Goal: Task Accomplishment & Management: Complete application form

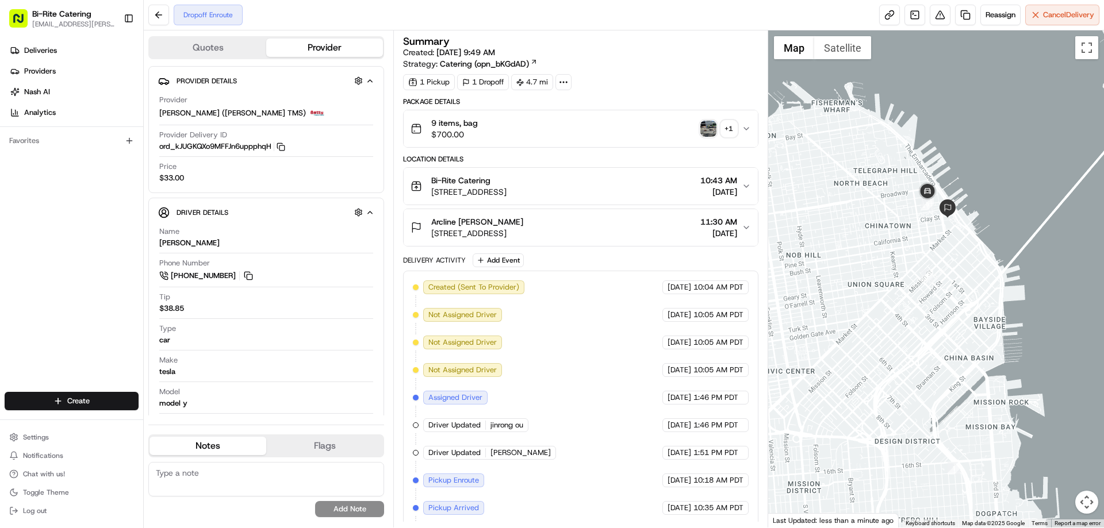
drag, startPoint x: 907, startPoint y: 105, endPoint x: 923, endPoint y: 264, distance: 160.6
click at [923, 264] on div at bounding box center [936, 278] width 336 height 497
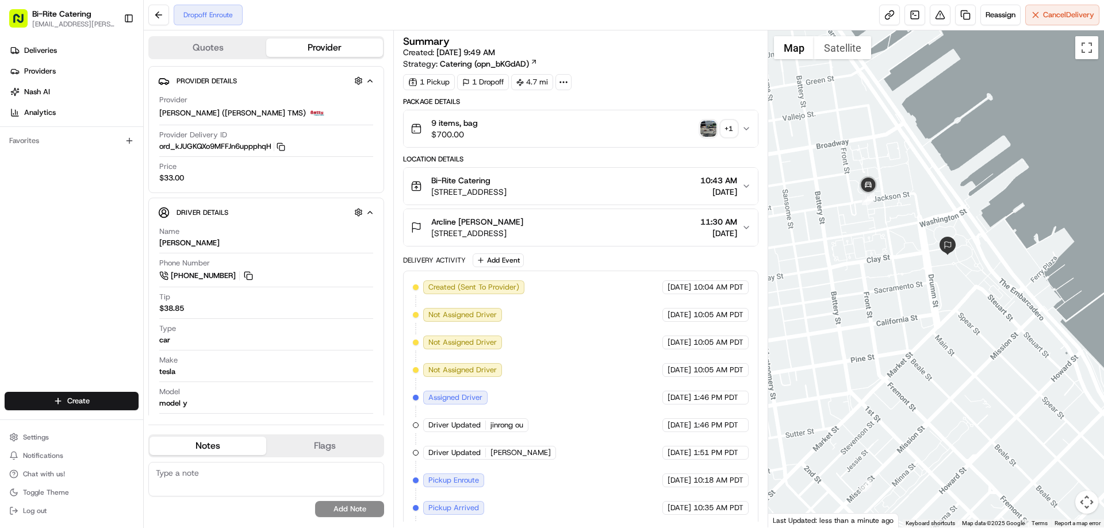
drag, startPoint x: 952, startPoint y: 187, endPoint x: 893, endPoint y: 351, distance: 174.2
click at [893, 351] on div at bounding box center [936, 278] width 336 height 497
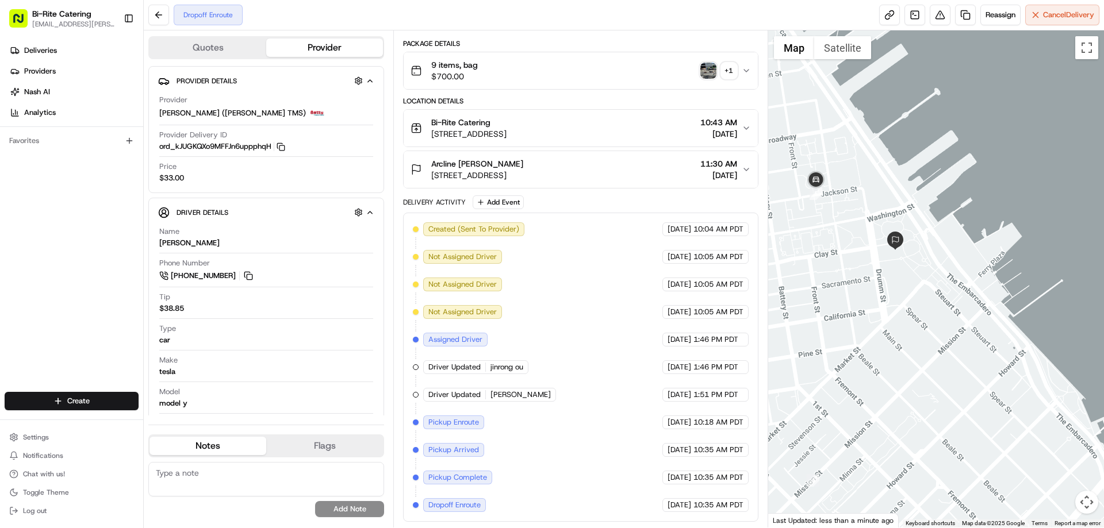
drag, startPoint x: 904, startPoint y: 275, endPoint x: 850, endPoint y: 269, distance: 55.0
click at [850, 269] on div at bounding box center [936, 278] width 336 height 497
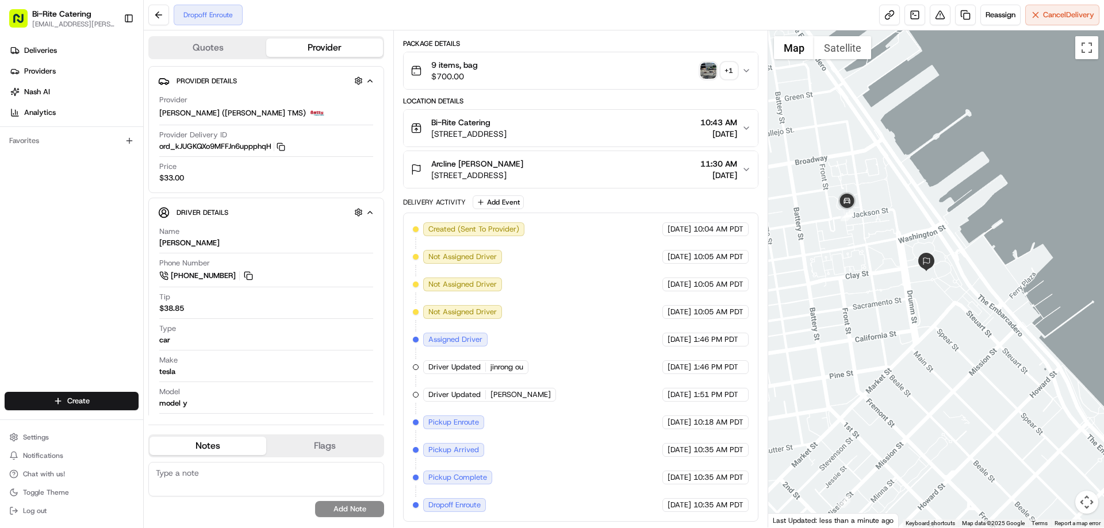
click at [706, 73] on img "button" at bounding box center [708, 71] width 16 height 16
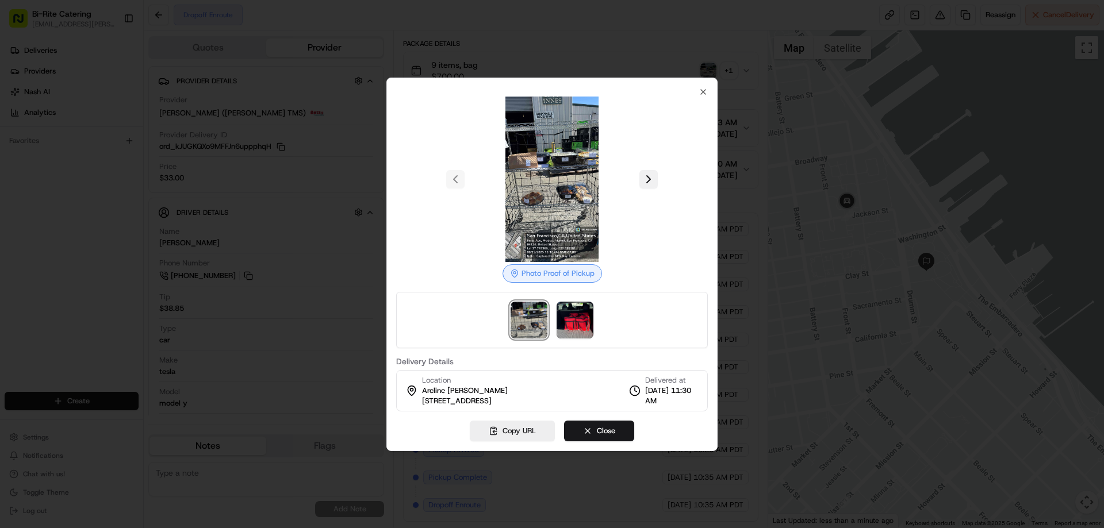
click at [648, 180] on button at bounding box center [648, 179] width 18 height 18
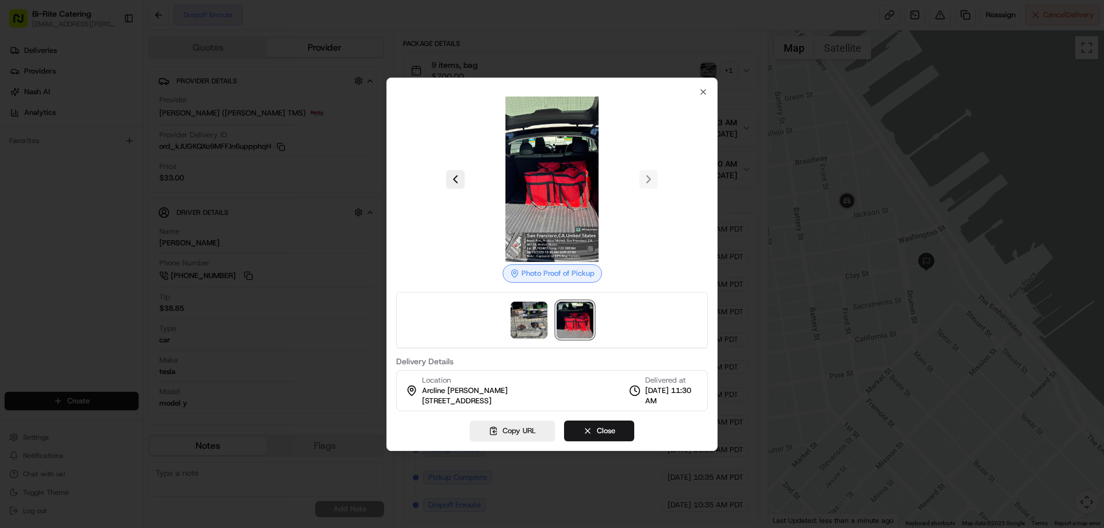
click at [698, 93] on div "Photo Proof of Pickup Delivery Details Location Arcline Grace Tomlin 4 Embarcad…" at bounding box center [552, 249] width 312 height 324
click at [699, 93] on icon "button" at bounding box center [703, 91] width 9 height 9
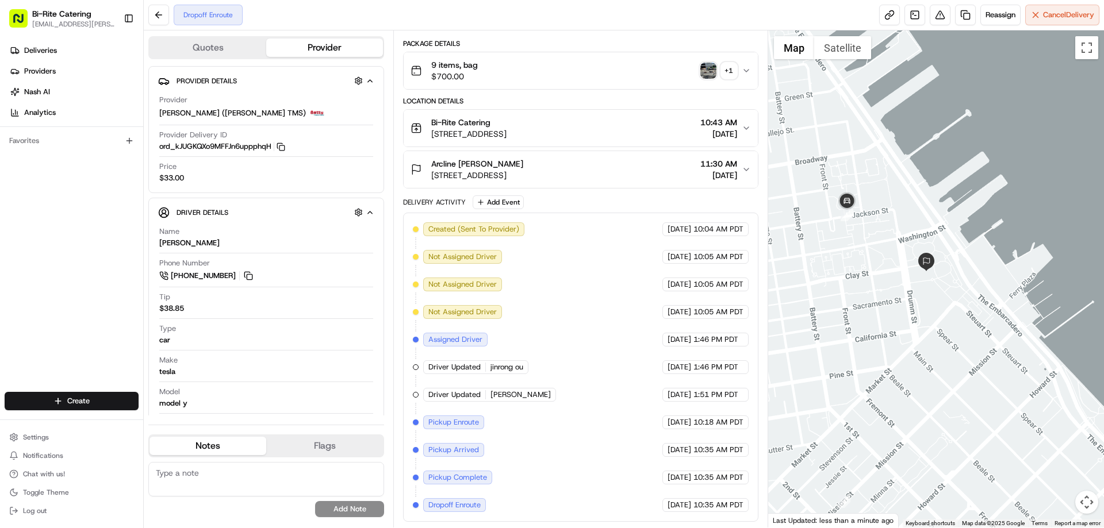
click at [635, 99] on div "Location Details" at bounding box center [580, 101] width 355 height 9
click at [742, 173] on icon "button" at bounding box center [746, 169] width 9 height 9
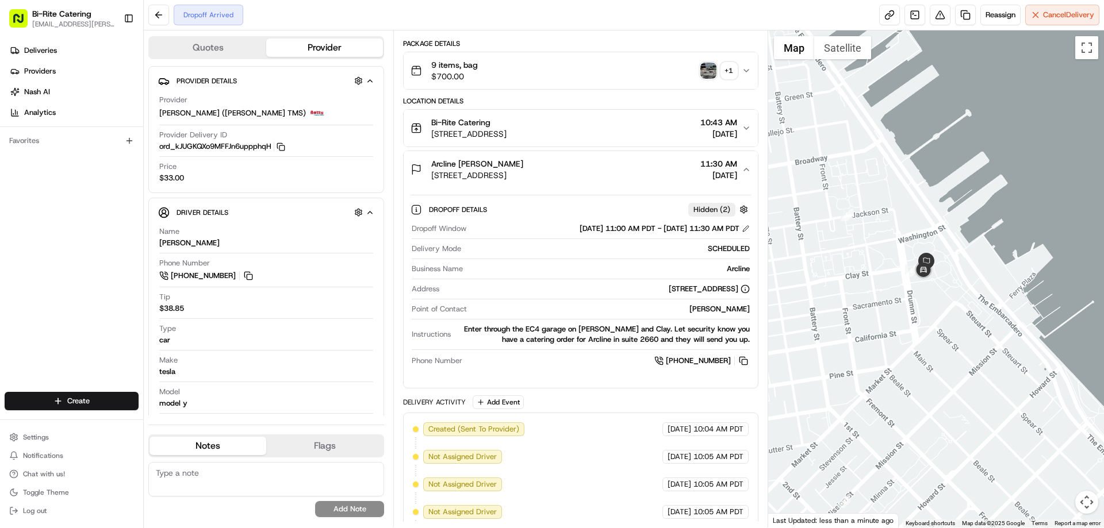
click at [746, 135] on button "Bi-Rite Catering 1970 Innes Ave, San Francisco, CA 94124, USA 10:43 AM 08/19/20…" at bounding box center [581, 128] width 354 height 37
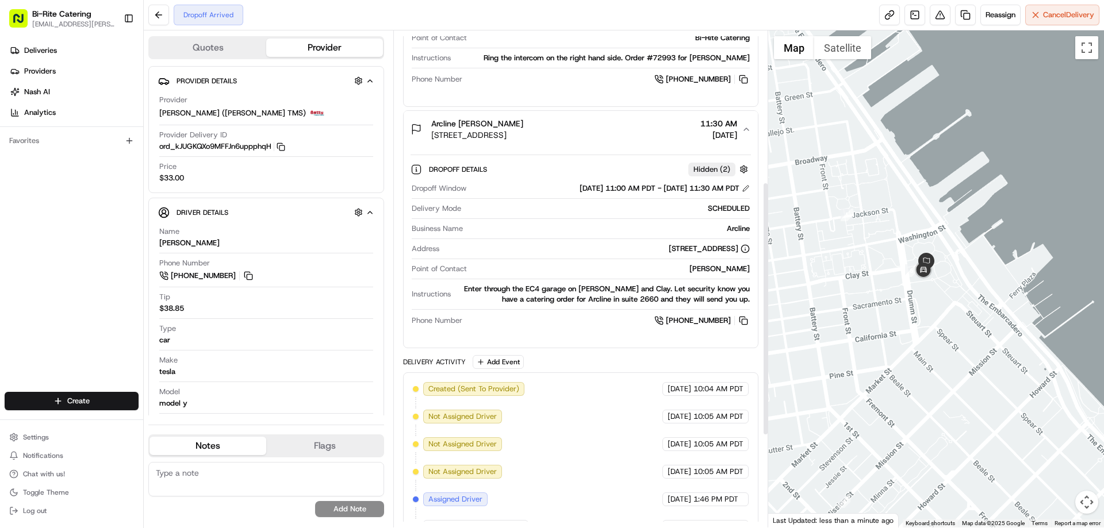
scroll to position [475, 0]
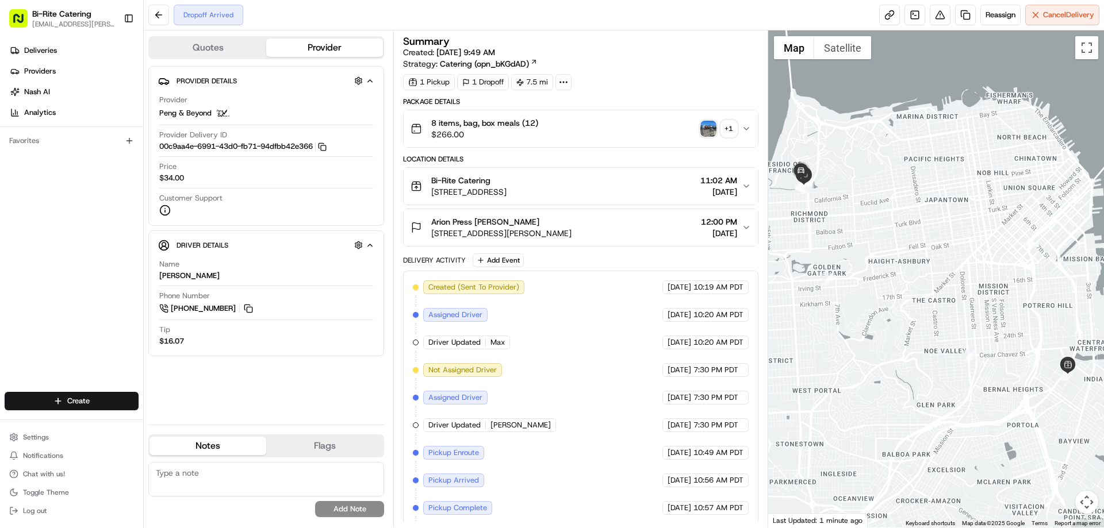
click at [742, 129] on icon "button" at bounding box center [746, 128] width 9 height 9
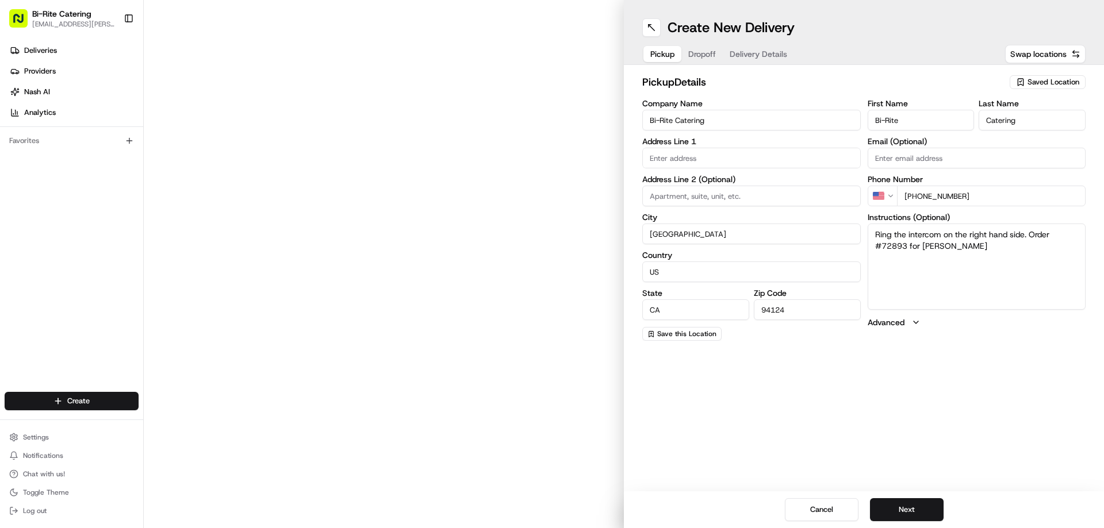
type input "1970 Innes Ave"
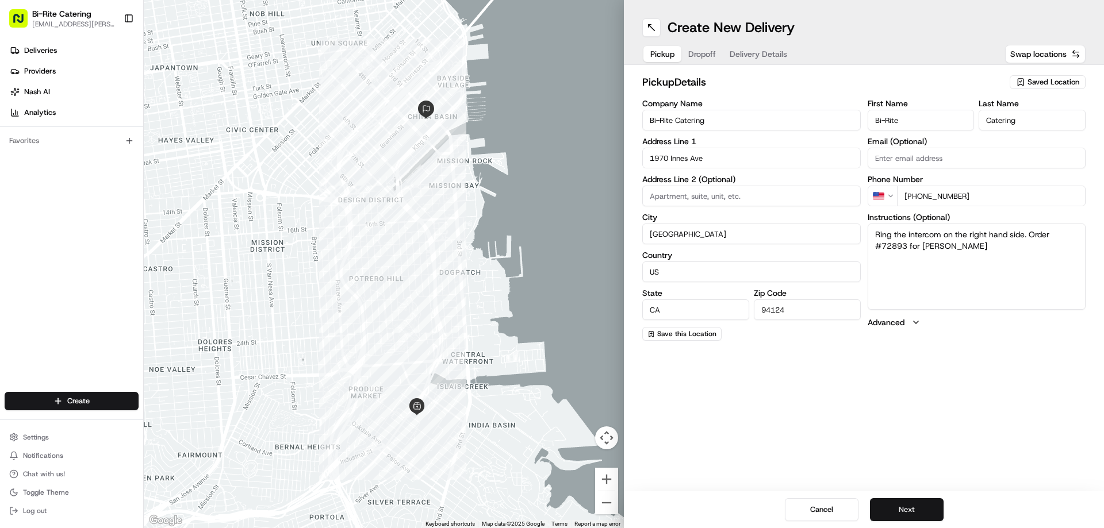
click at [896, 514] on button "Next" at bounding box center [907, 509] width 74 height 23
click at [914, 511] on button "Next" at bounding box center [907, 509] width 74 height 23
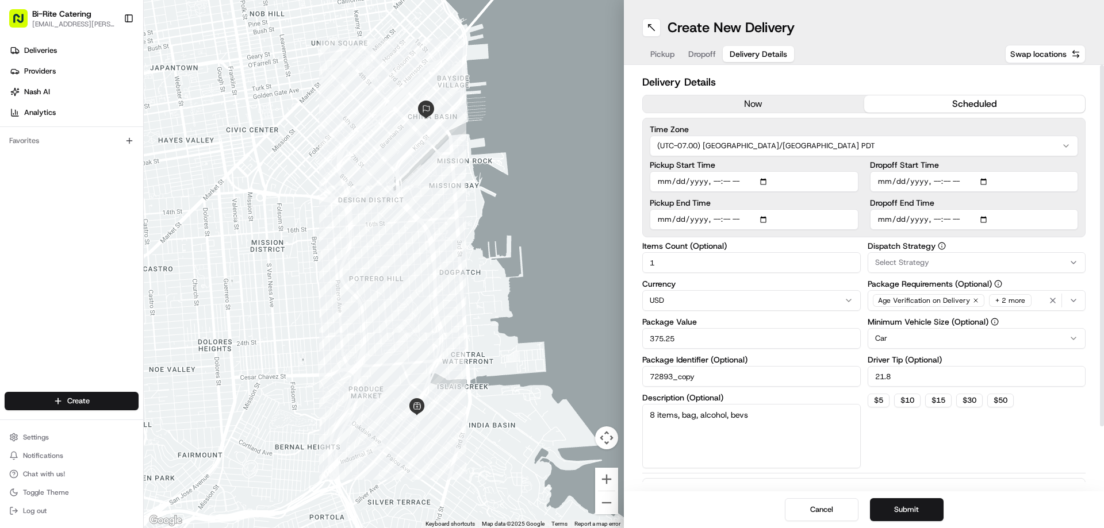
click at [944, 183] on input "Dropoff Start Time" at bounding box center [974, 181] width 209 height 21
type input "2025-08-20T16:00"
click at [934, 218] on input "Dropoff End Time" at bounding box center [974, 219] width 209 height 21
type input "2025-08-20T16:30"
click at [713, 180] on input "Pickup Start Time" at bounding box center [754, 181] width 209 height 21
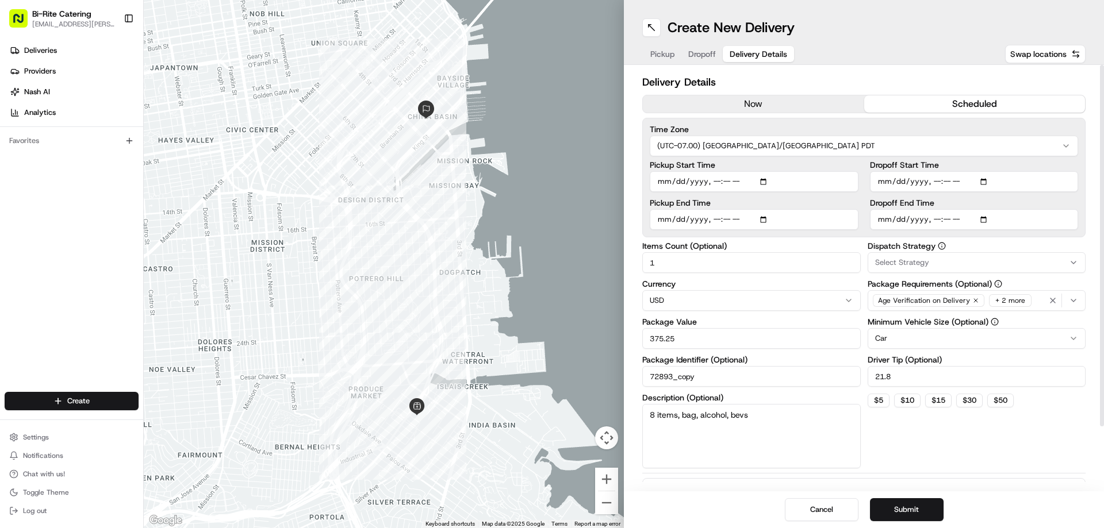
type input "2025-08-20T15:49"
click at [726, 219] on input "Pickup End Time" at bounding box center [754, 219] width 209 height 21
type input "2025-08-20T16:09"
click at [916, 504] on button "Submit" at bounding box center [907, 509] width 74 height 23
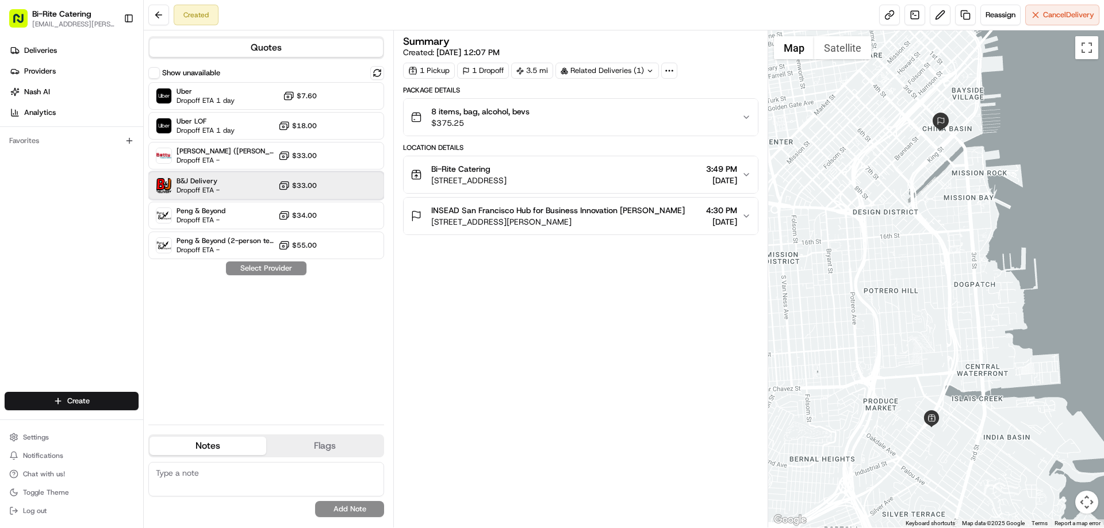
click at [236, 183] on div "B&J Delivery Dropoff ETA - $33.00" at bounding box center [266, 186] width 236 height 28
click at [745, 116] on icon "button" at bounding box center [746, 117] width 9 height 9
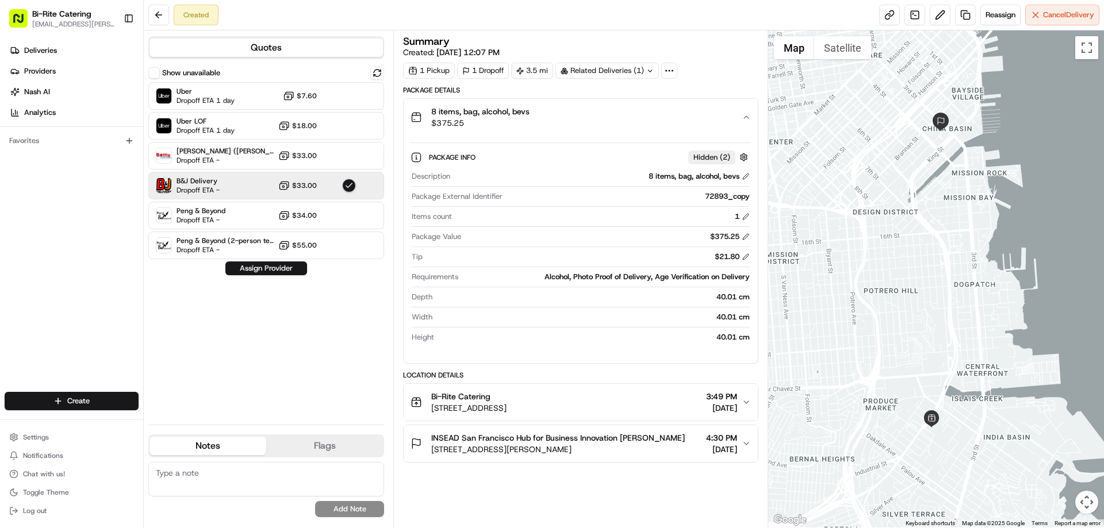
click at [745, 116] on icon "button" at bounding box center [746, 117] width 9 height 9
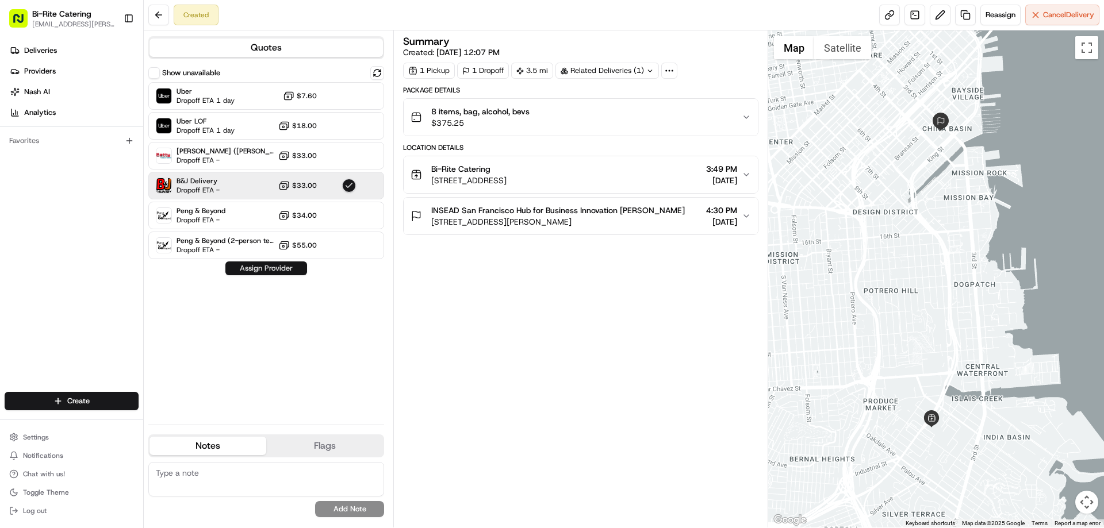
click at [239, 264] on button "Assign Provider" at bounding box center [266, 269] width 82 height 14
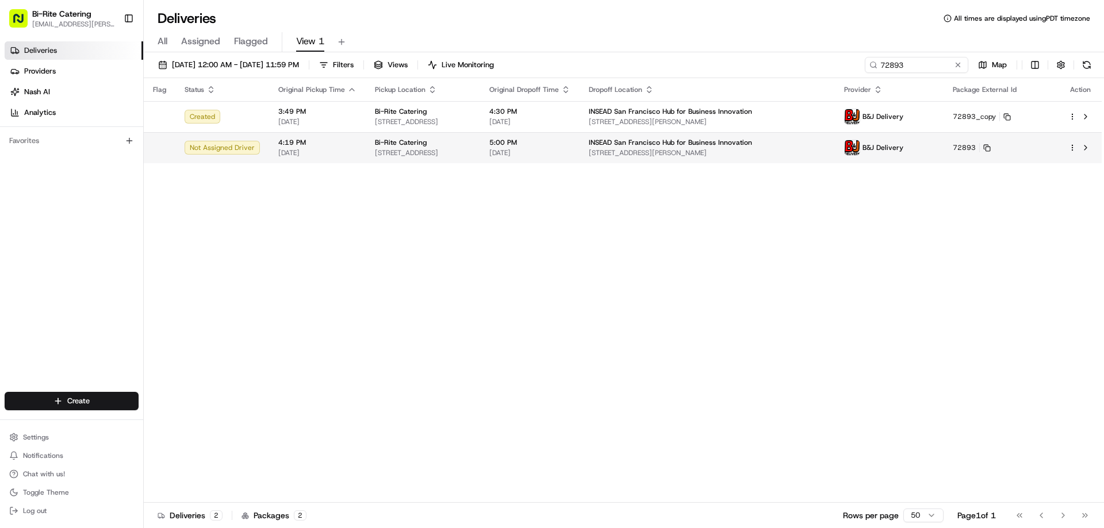
click at [1073, 154] on div at bounding box center [1080, 148] width 24 height 14
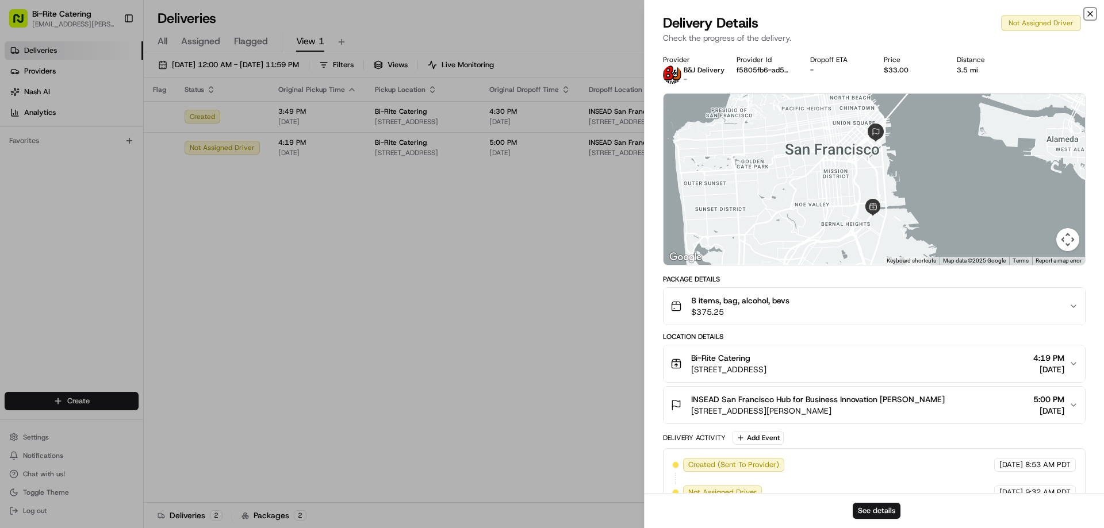
click at [1092, 13] on icon "button" at bounding box center [1089, 13] width 9 height 9
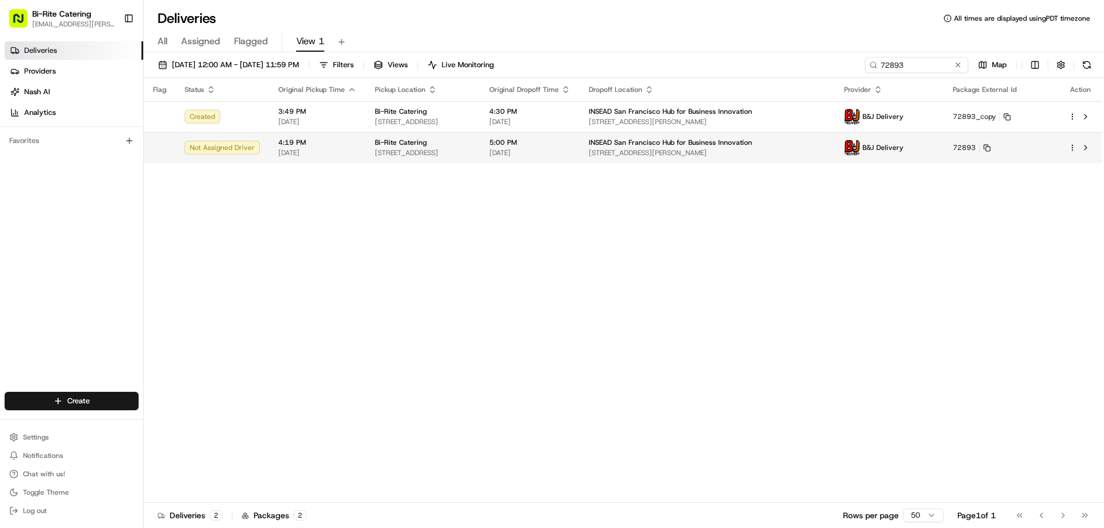
click at [1071, 148] on html "Bi-Rite Catering lupe.muniz@biritemarket.com Toggle Sidebar Deliveries Provider…" at bounding box center [552, 264] width 1104 height 528
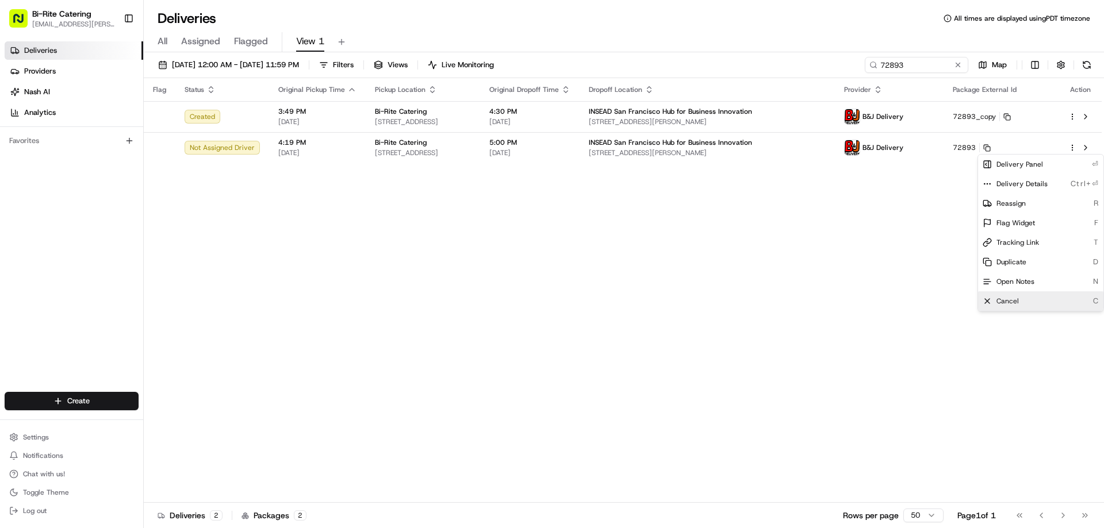
click at [996, 293] on div "Cancel C" at bounding box center [1040, 301] width 125 height 20
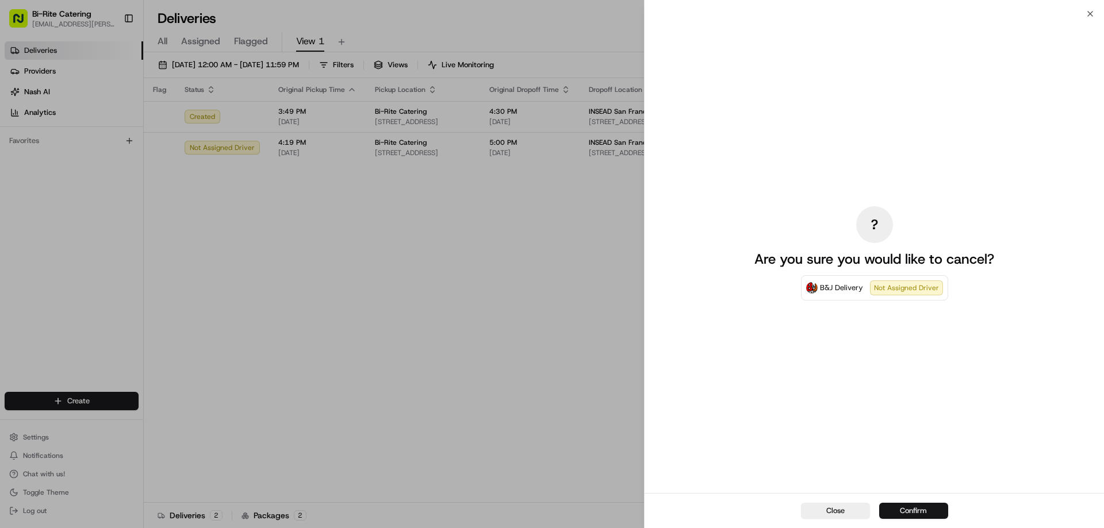
click at [895, 517] on button "Confirm" at bounding box center [913, 511] width 69 height 16
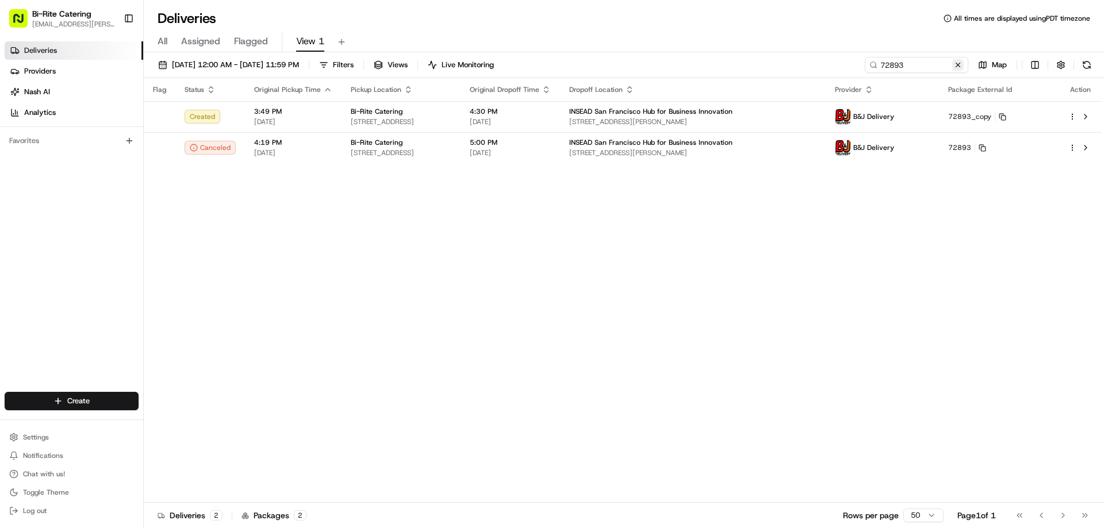
click at [962, 64] on button at bounding box center [957, 64] width 11 height 11
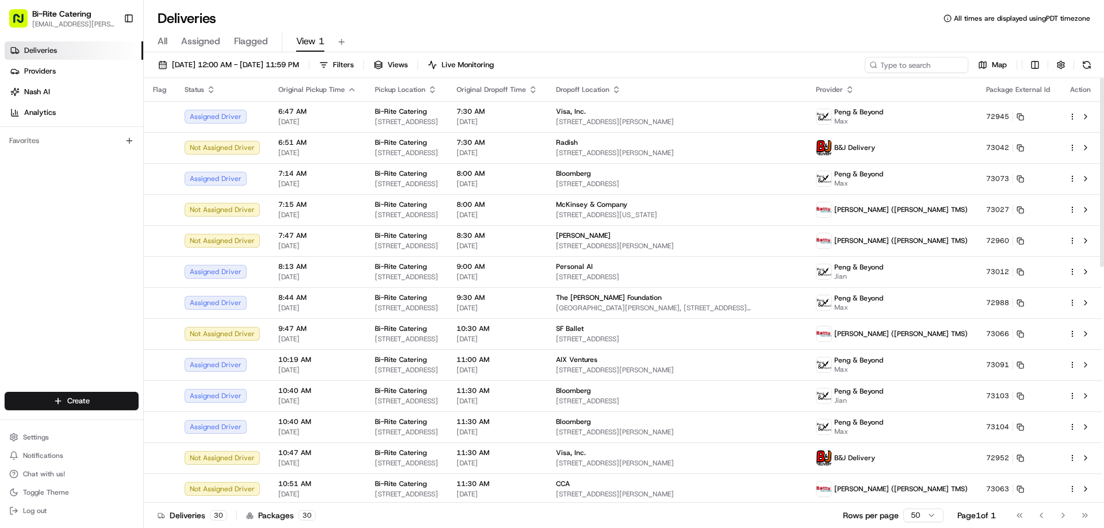
click at [659, 51] on div "All Assigned Flagged View 1" at bounding box center [624, 42] width 960 height 20
